Goal: Check status: Check status

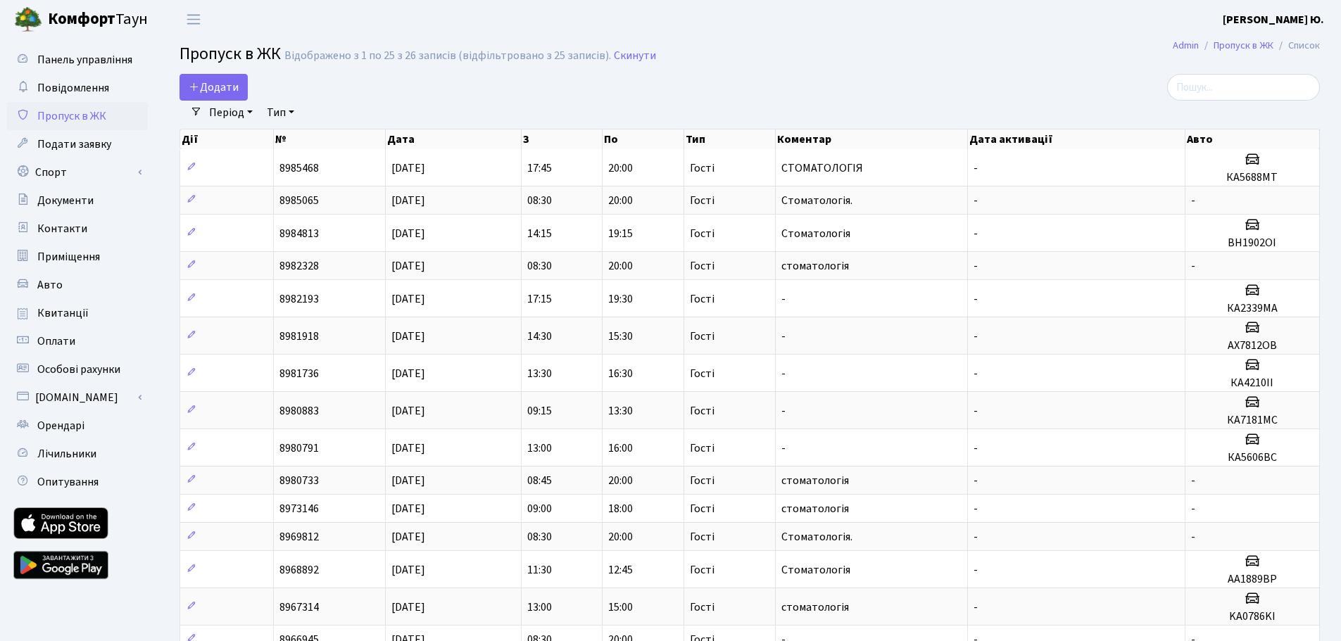
select select "25"
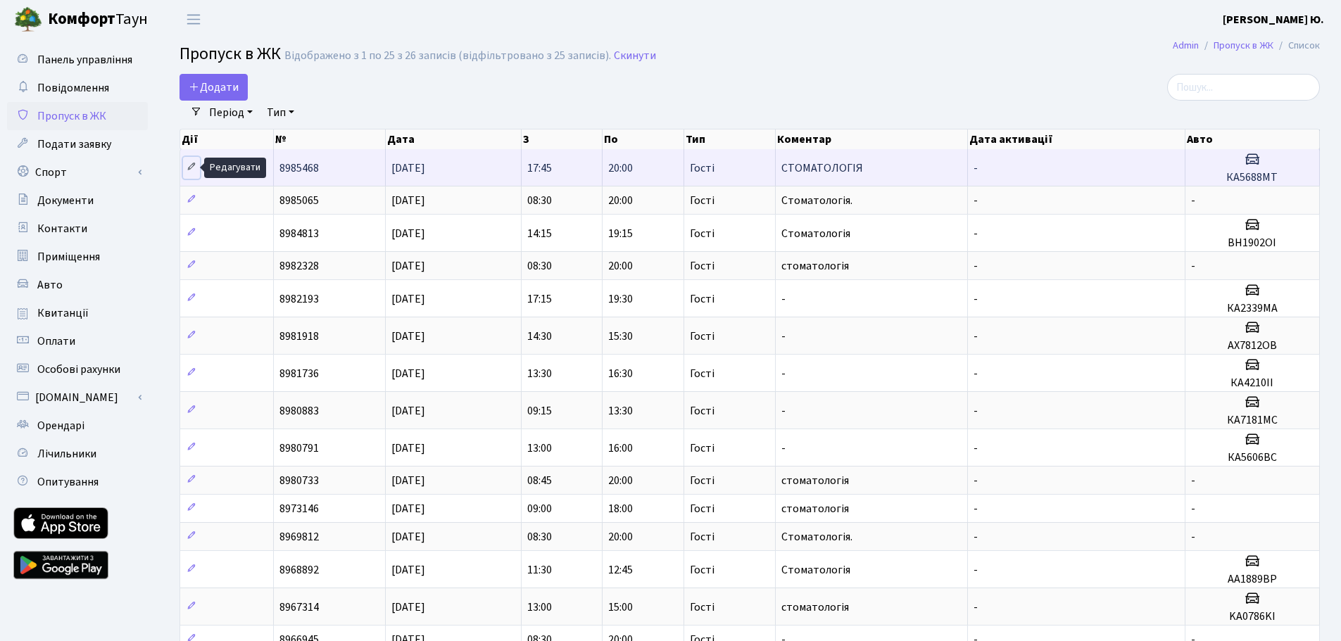
click at [188, 168] on icon at bounding box center [192, 167] width 10 height 10
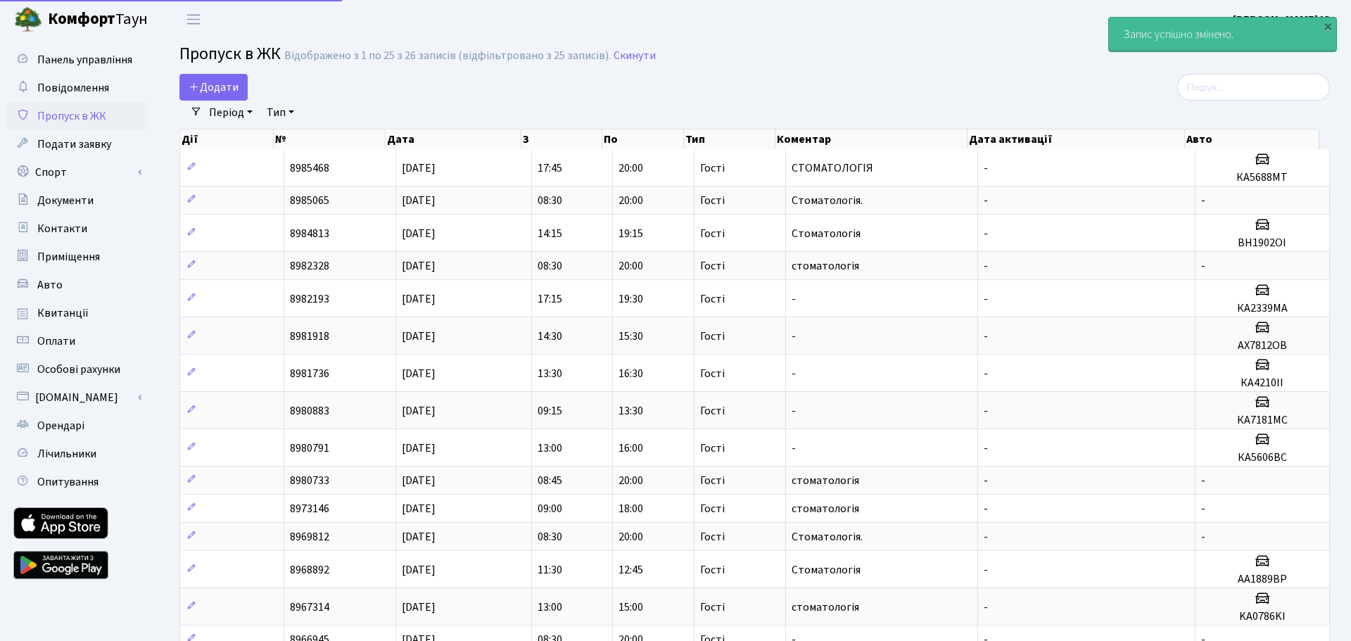
select select "25"
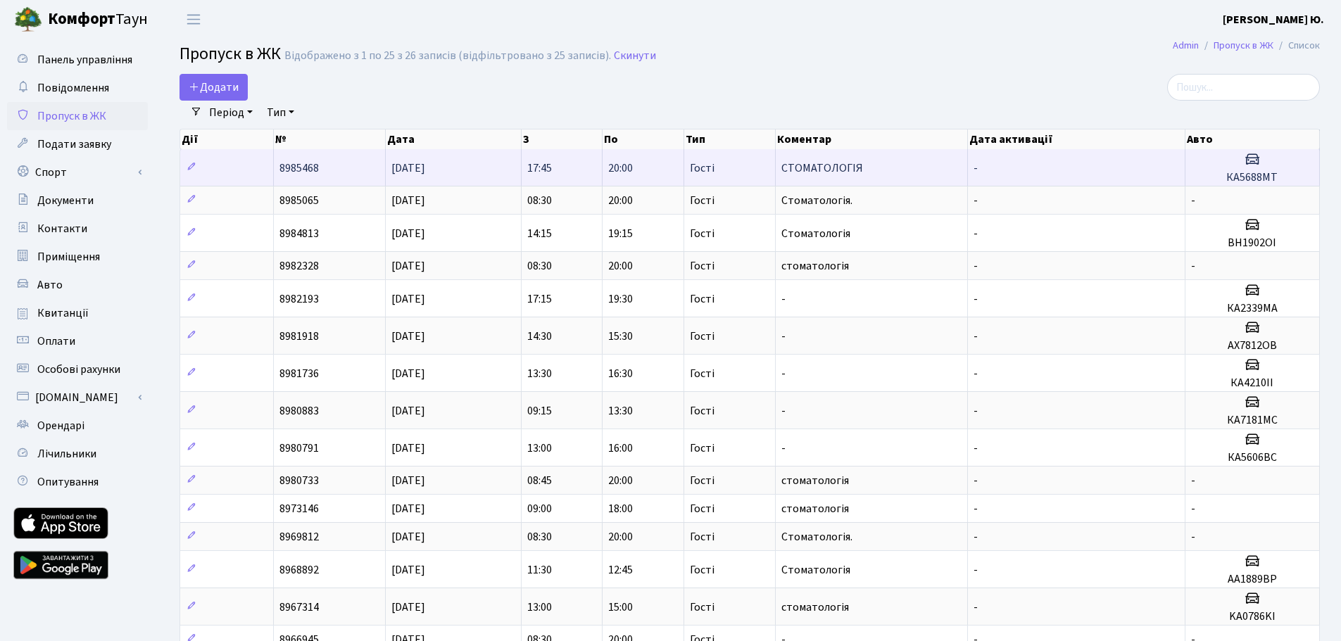
click at [380, 172] on td "8985468" at bounding box center [330, 167] width 112 height 37
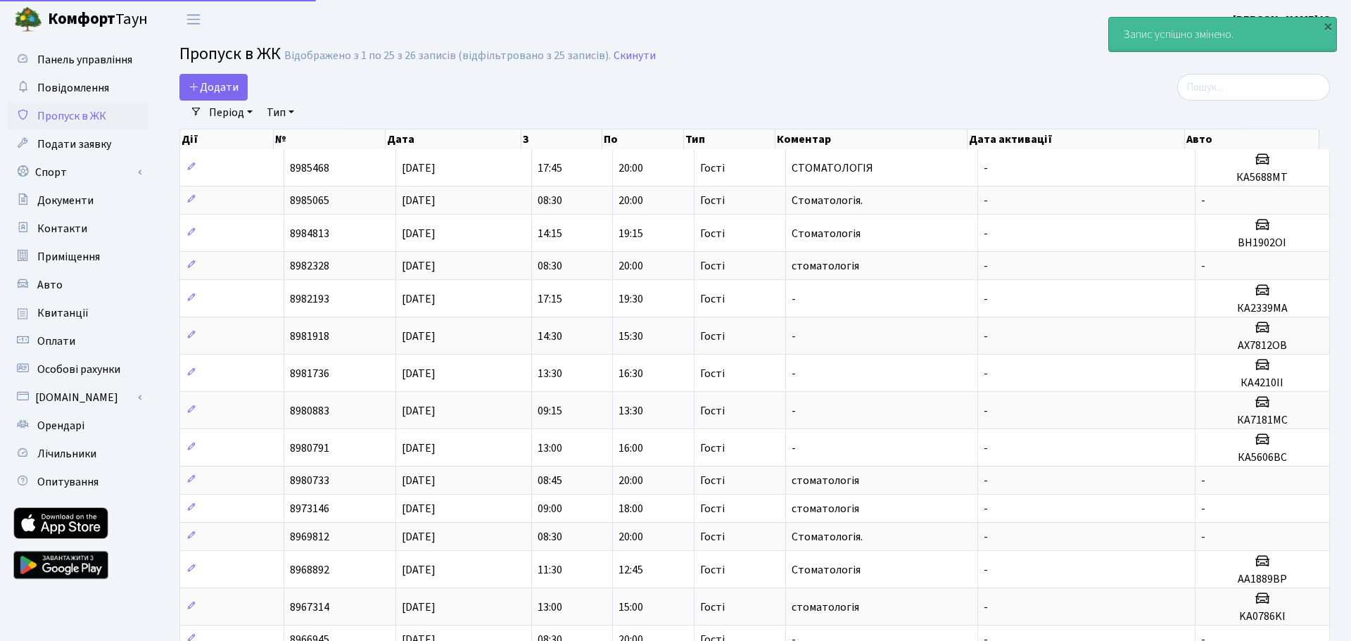
select select "25"
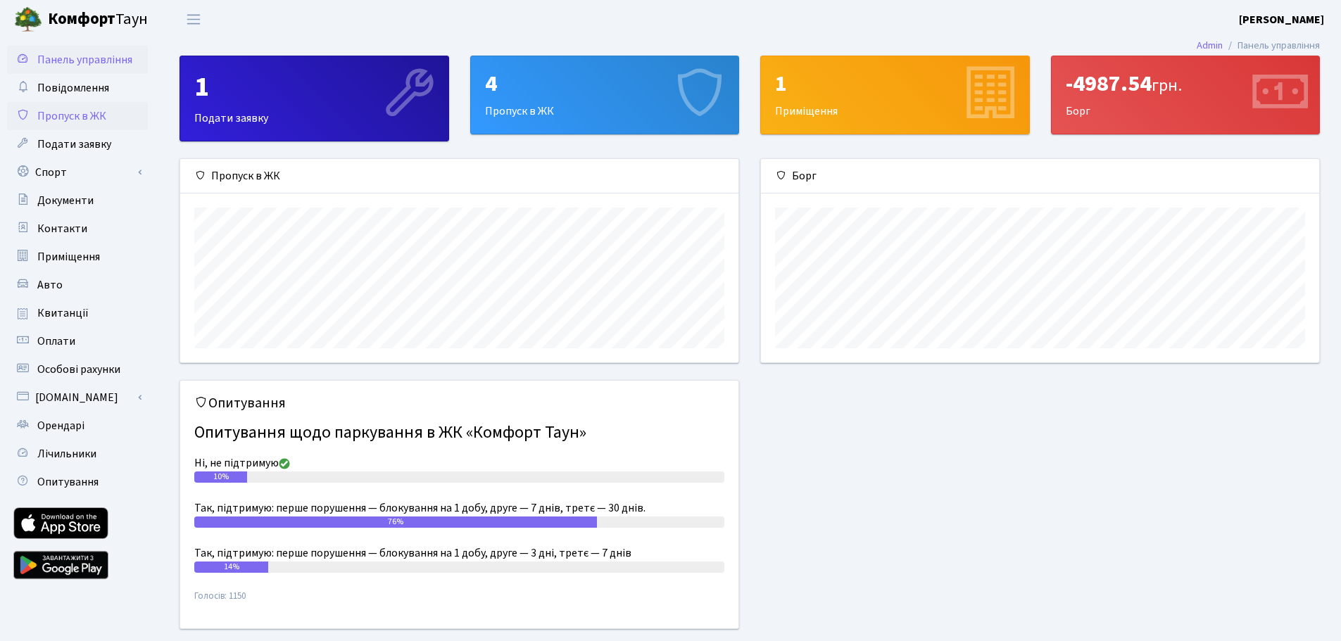
scroll to position [203, 558]
click at [91, 120] on span "Пропуск в ЖК" at bounding box center [71, 115] width 69 height 15
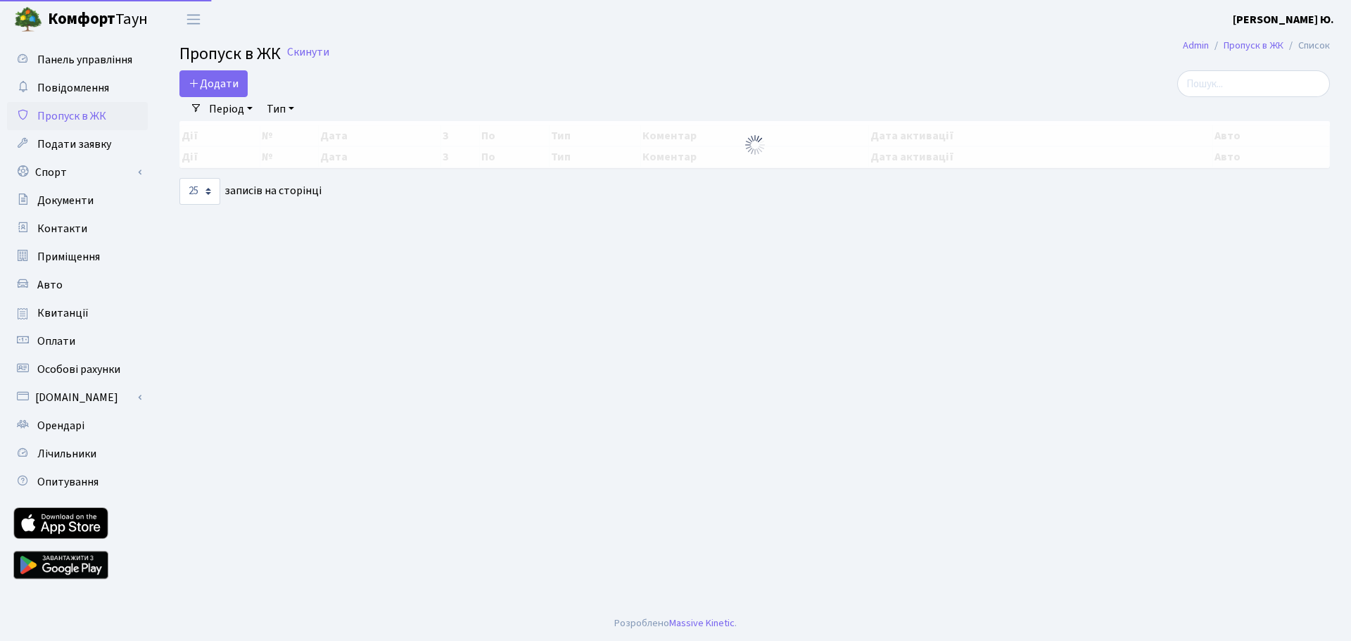
select select "25"
